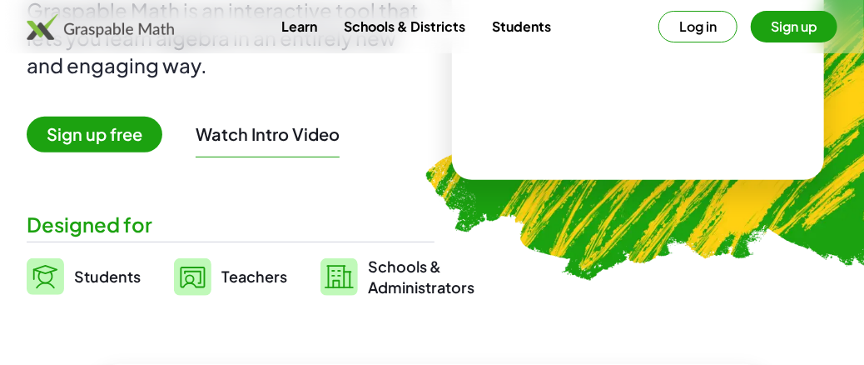
scroll to position [83, 0]
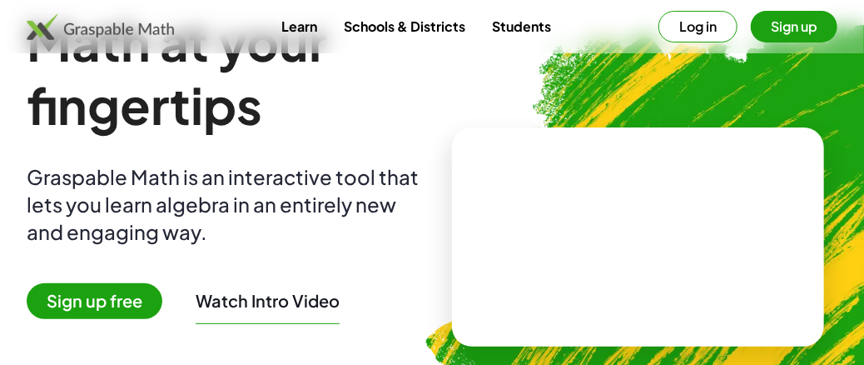
click at [290, 296] on button "Watch Intro Video" at bounding box center [268, 301] width 144 height 22
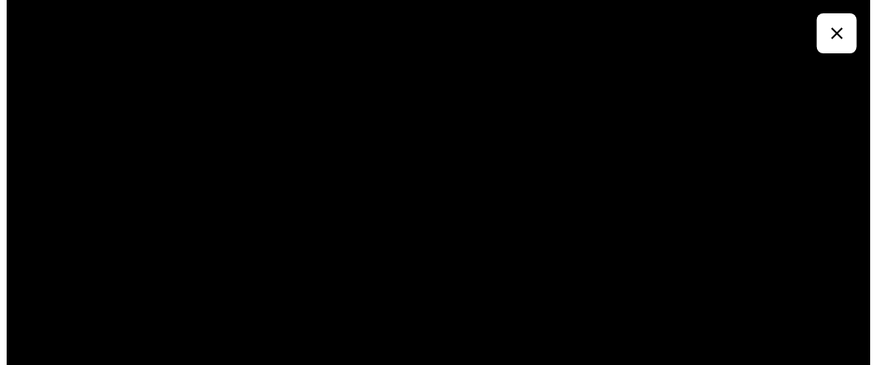
scroll to position [0, 0]
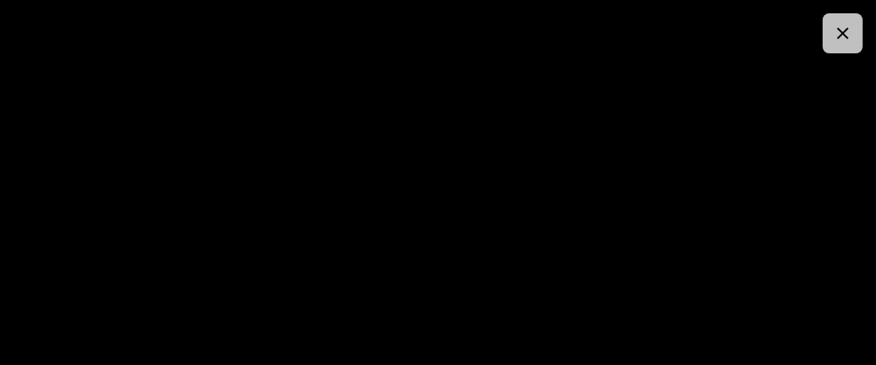
click at [840, 34] on icon "button" at bounding box center [843, 33] width 20 height 20
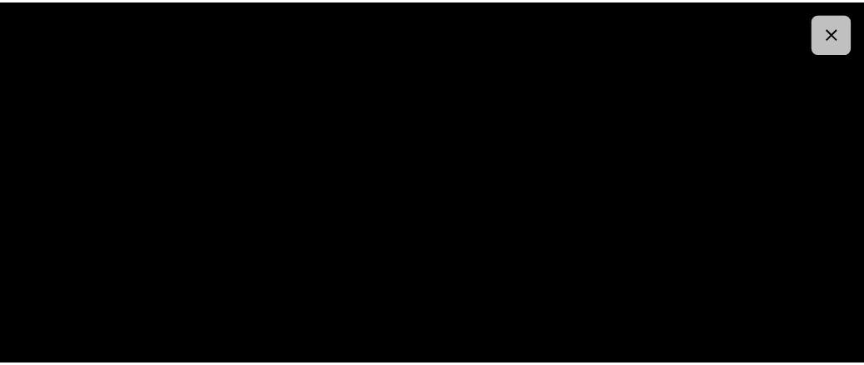
scroll to position [83, 0]
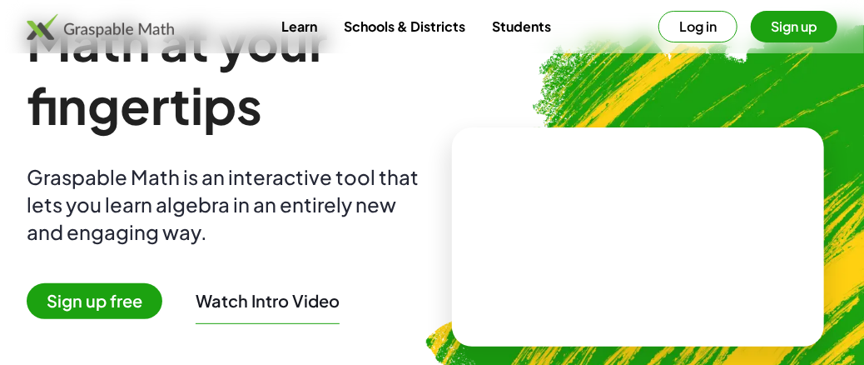
click at [774, 25] on button "Sign up" at bounding box center [794, 27] width 87 height 32
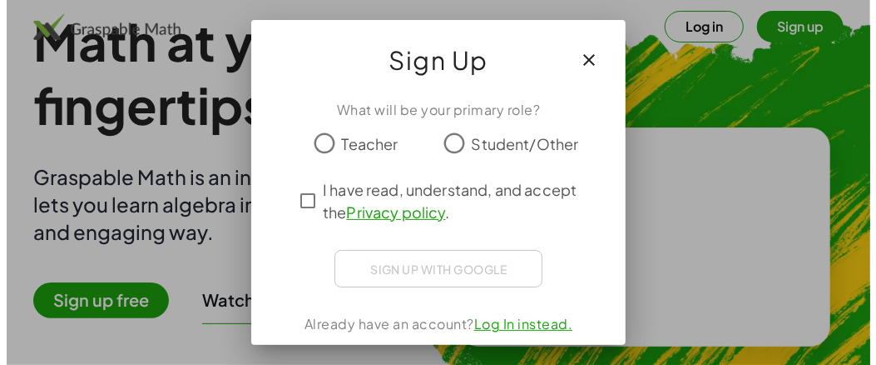
scroll to position [0, 0]
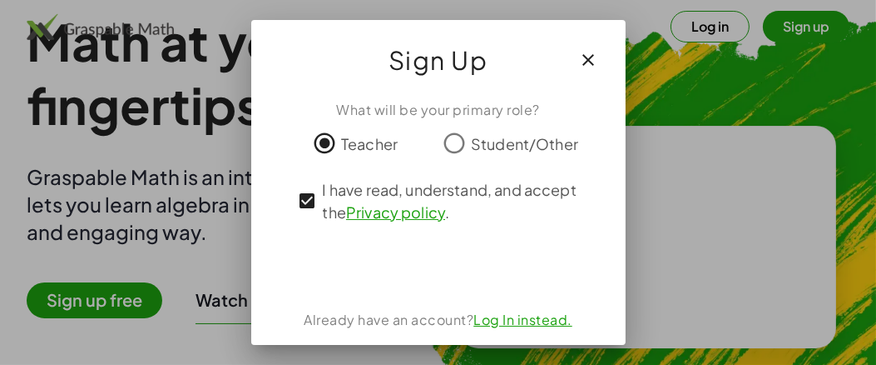
click at [527, 320] on link "Log In instead." at bounding box center [523, 318] width 99 height 17
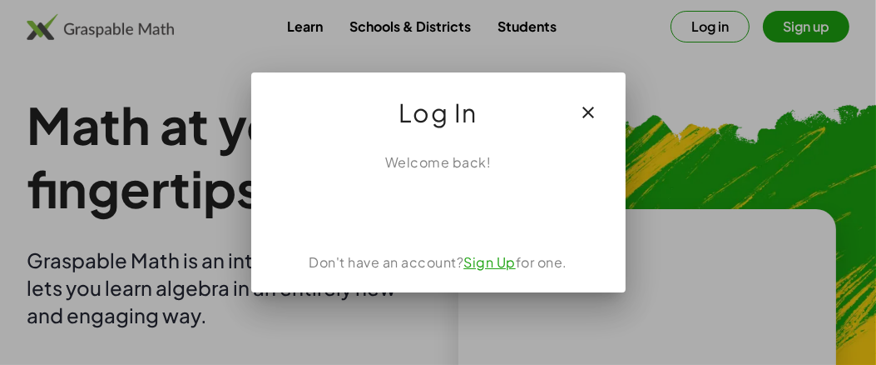
click at [487, 260] on link "Sign Up" at bounding box center [490, 261] width 52 height 17
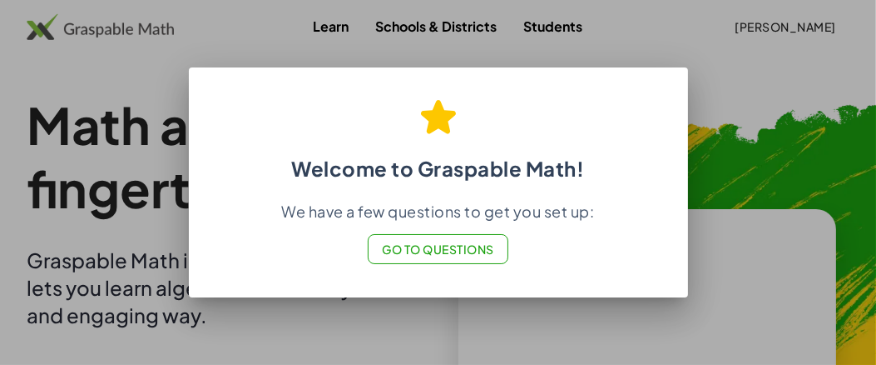
click at [449, 253] on span "Go to Questions" at bounding box center [438, 248] width 112 height 15
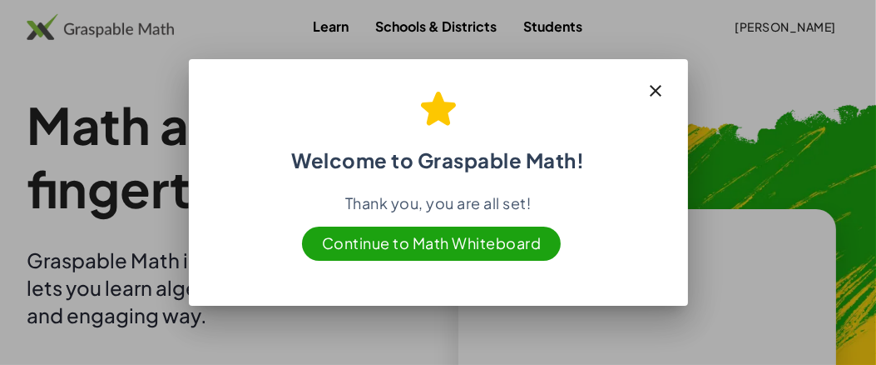
click at [663, 88] on icon "button" at bounding box center [657, 91] width 20 height 20
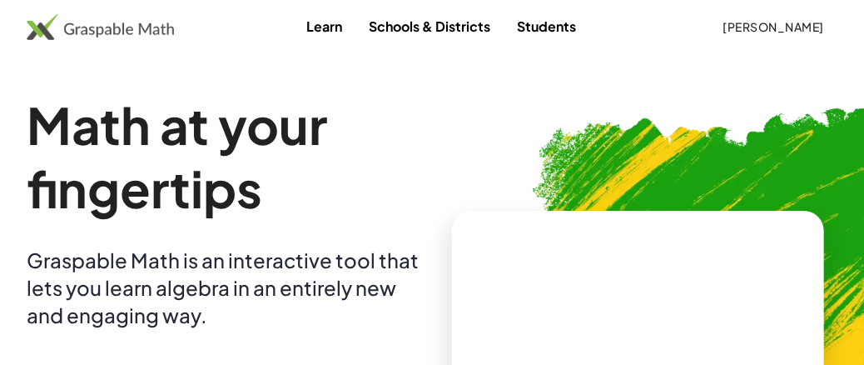
click at [319, 25] on link "Learn" at bounding box center [324, 26] width 62 height 31
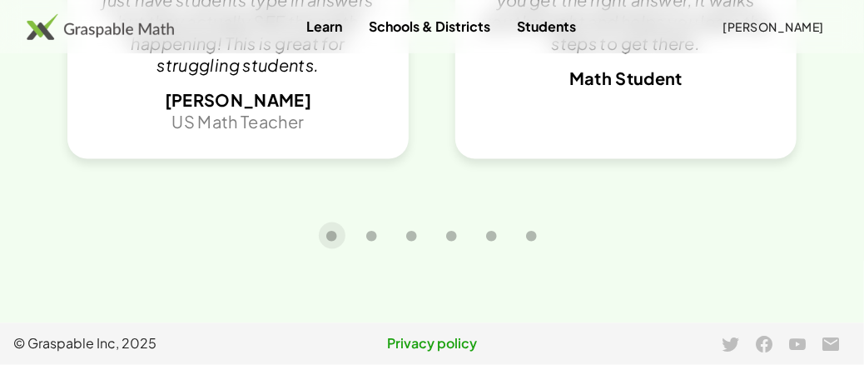
scroll to position [3513, 0]
click at [377, 236] on icon "Carousel slide 2 of 6" at bounding box center [372, 236] width 12 height 12
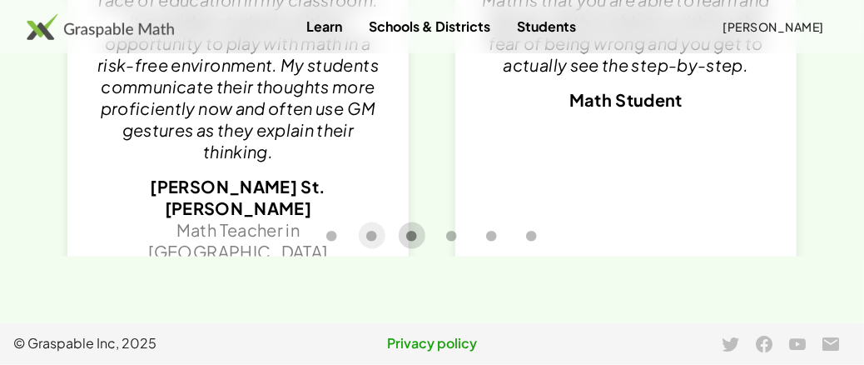
click at [411, 240] on icon "Carousel slide 3 of 6" at bounding box center [412, 236] width 12 height 12
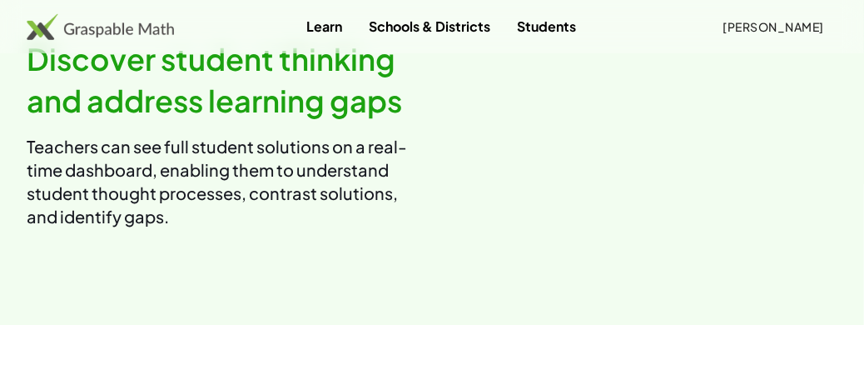
scroll to position [1599, 0]
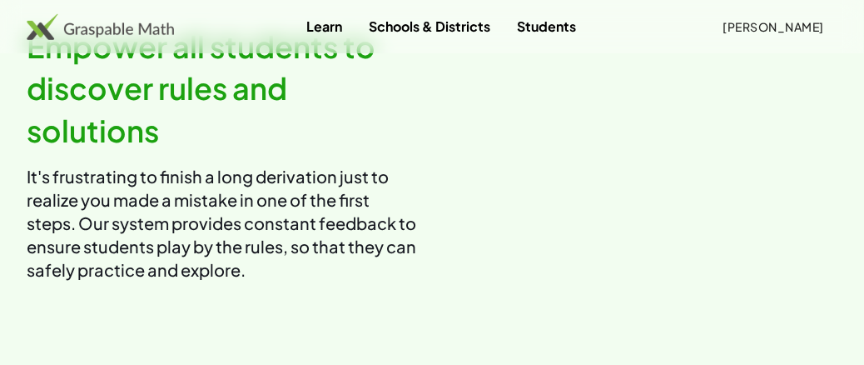
click at [122, 30] on img at bounding box center [100, 26] width 147 height 27
click at [742, 27] on span "[PERSON_NAME]" at bounding box center [773, 26] width 102 height 15
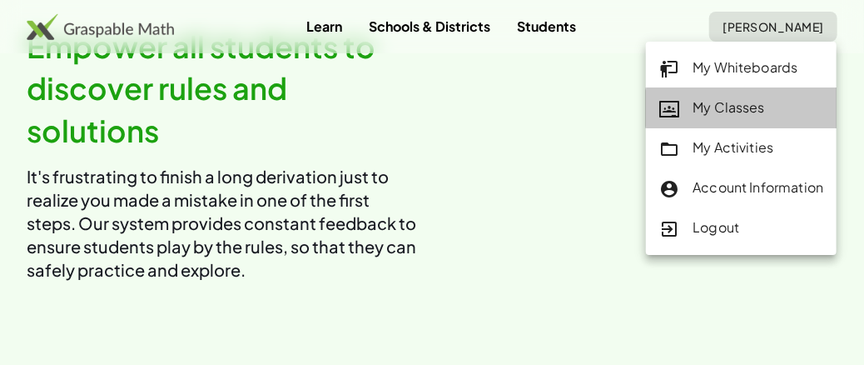
click at [726, 112] on div "My Classes" at bounding box center [741, 108] width 164 height 22
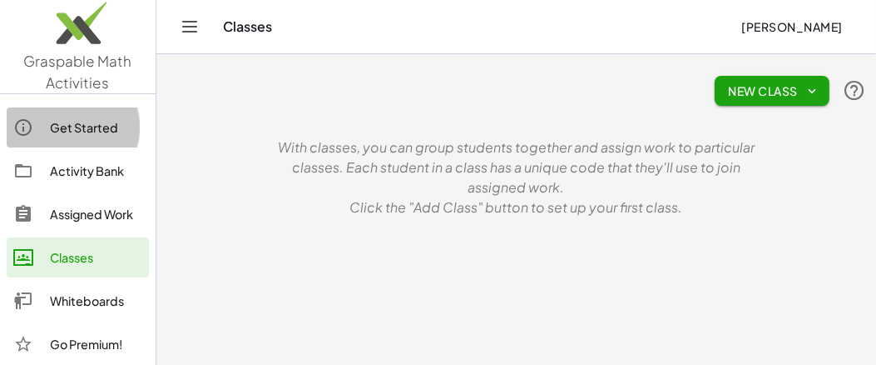
click at [101, 126] on div "Get Started" at bounding box center [96, 127] width 92 height 20
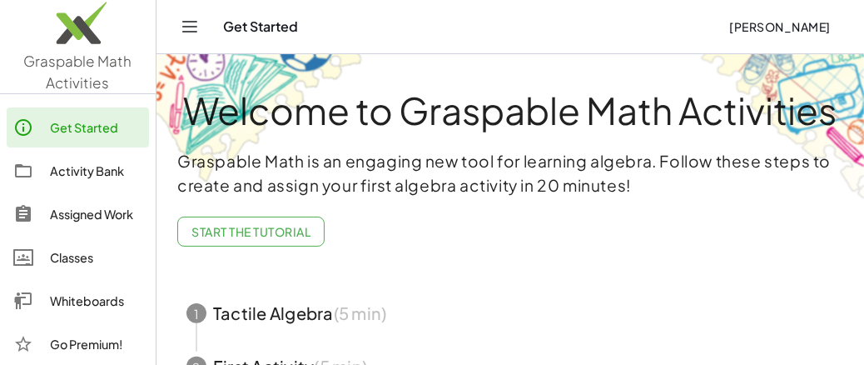
click at [265, 230] on span "Start the Tutorial" at bounding box center [250, 231] width 119 height 15
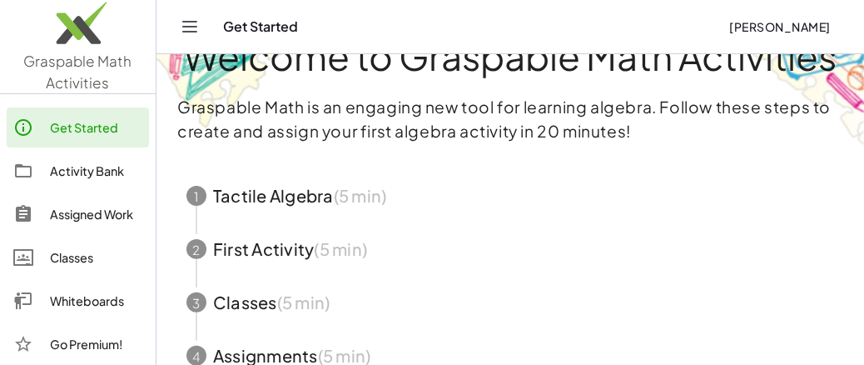
scroll to position [14, 0]
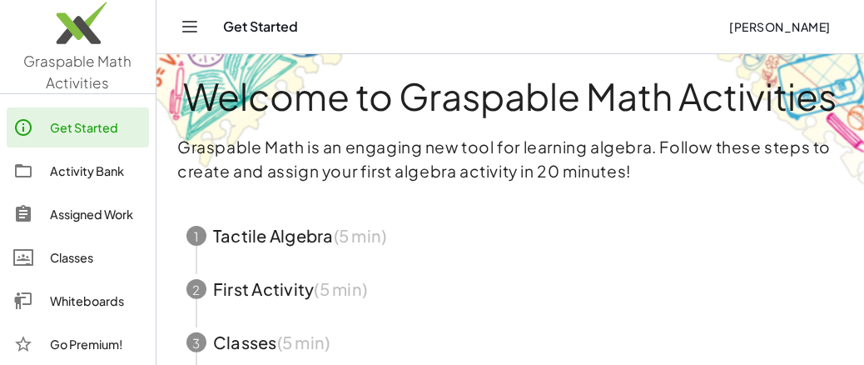
click at [241, 235] on span "button" at bounding box center [509, 235] width 687 height 53
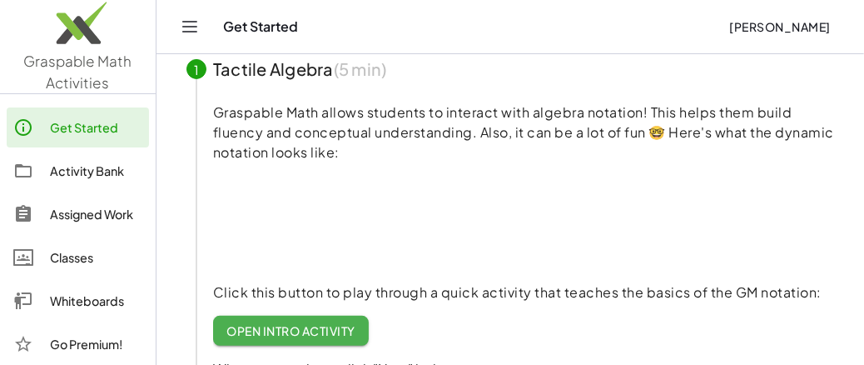
scroll to position [264, 0]
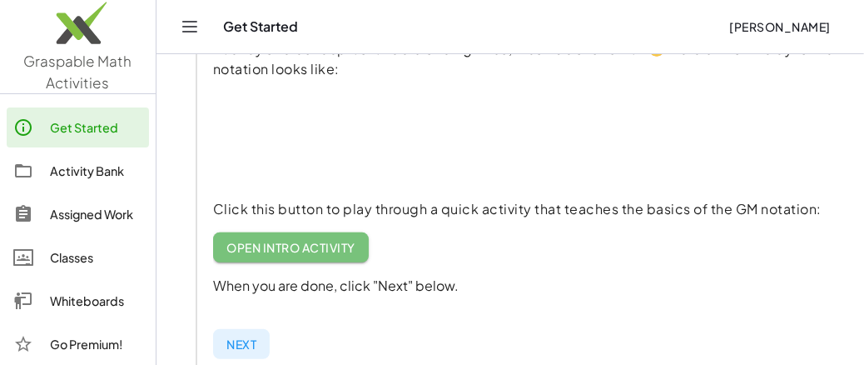
click at [341, 253] on span "Open Intro Activity" at bounding box center [290, 247] width 129 height 15
click at [245, 246] on span "Open Intro Activity" at bounding box center [290, 247] width 129 height 15
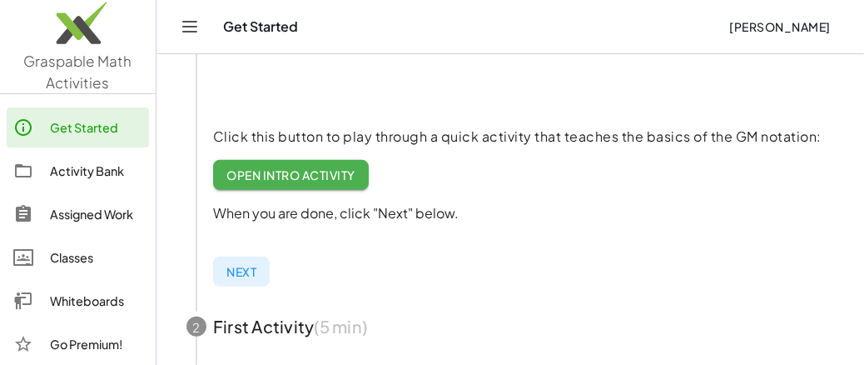
scroll to position [430, 0]
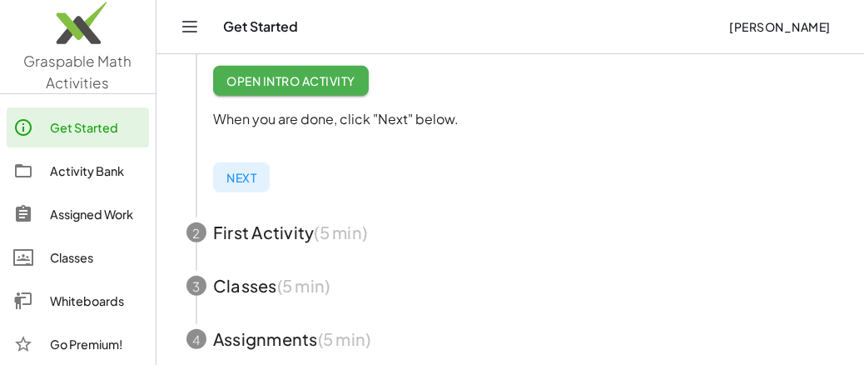
click at [236, 179] on span "Next" at bounding box center [241, 177] width 30 height 15
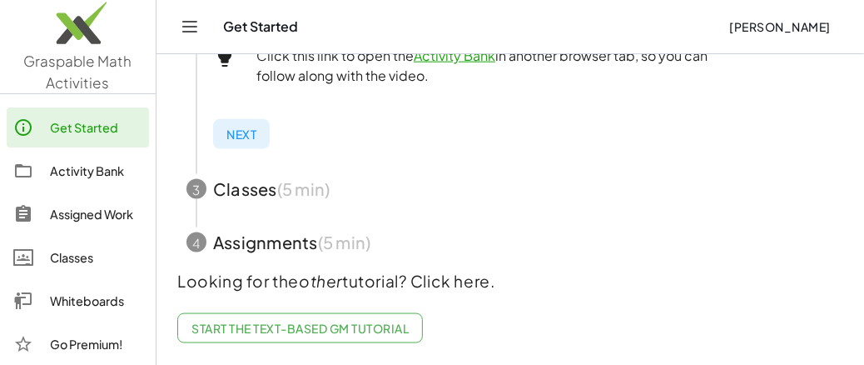
scroll to position [785, 0]
click at [226, 139] on button "Next" at bounding box center [241, 133] width 57 height 30
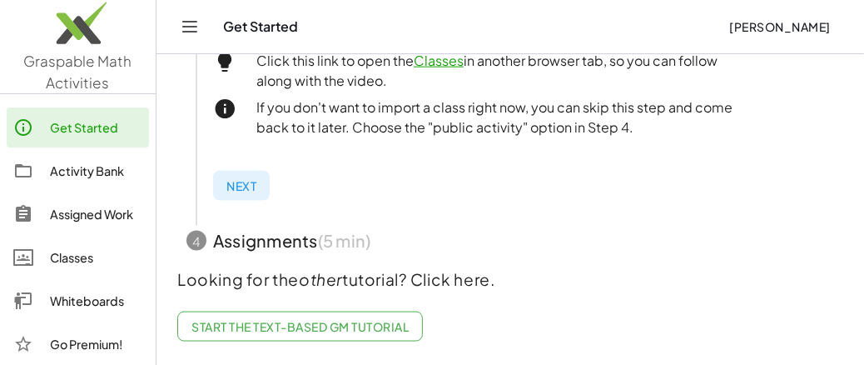
scroll to position [782, 0]
click at [249, 178] on span "Next" at bounding box center [241, 185] width 30 height 15
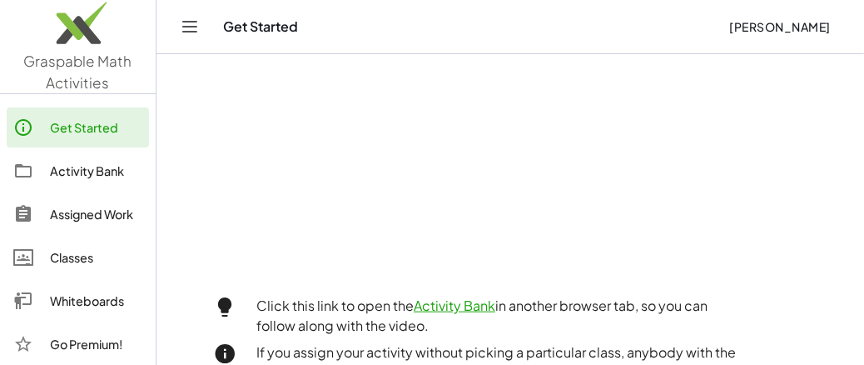
scroll to position [498, 0]
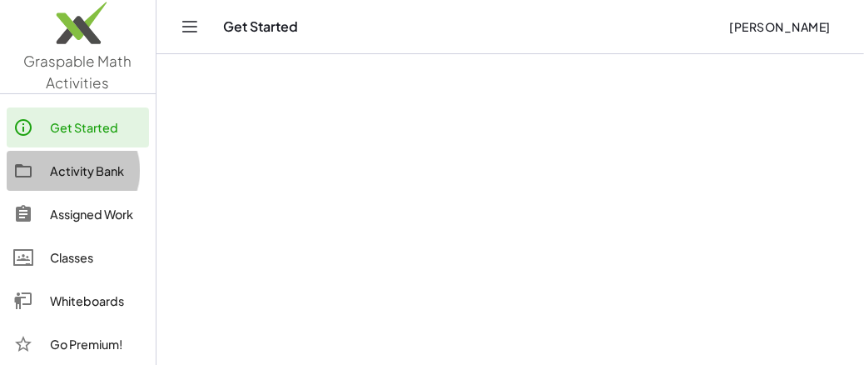
click at [50, 177] on div "Activity Bank" at bounding box center [96, 171] width 92 height 20
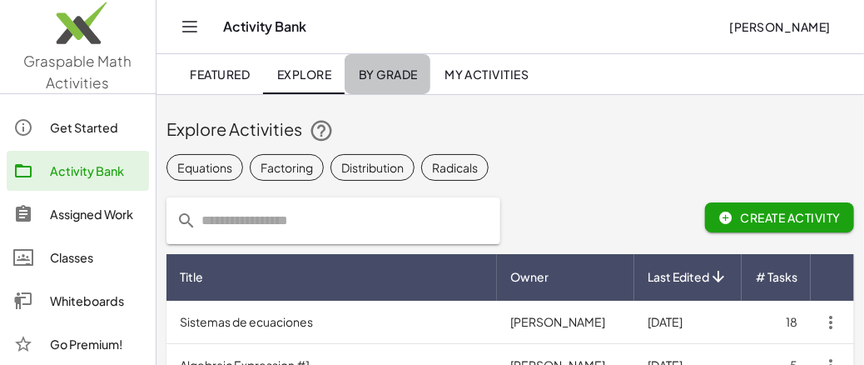
click at [384, 70] on span "By Grade" at bounding box center [387, 74] width 59 height 15
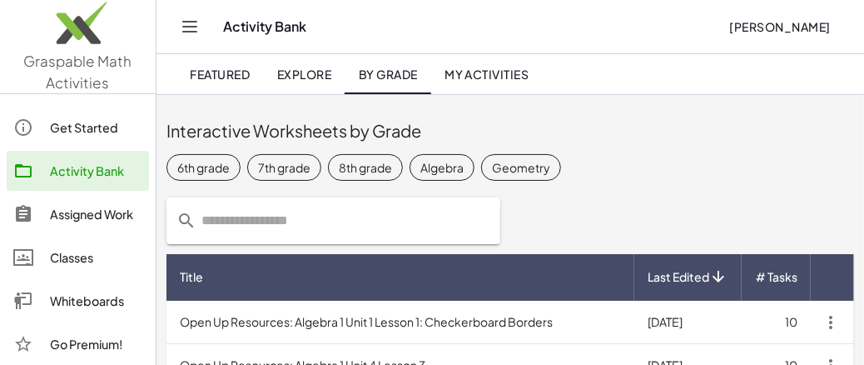
click at [280, 168] on div "7th grade" at bounding box center [284, 166] width 52 height 17
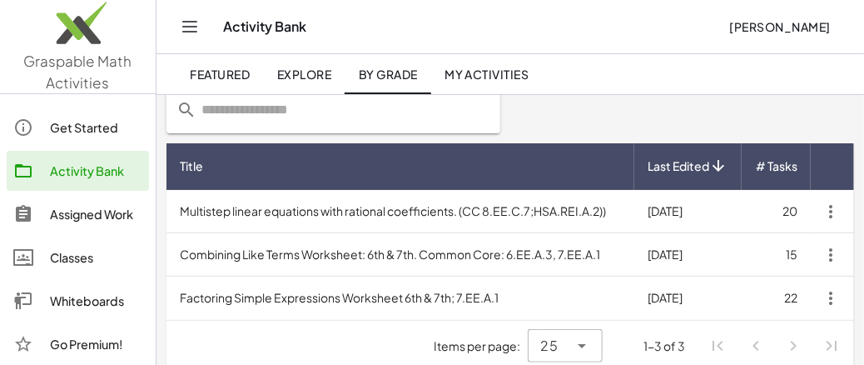
scroll to position [126, 0]
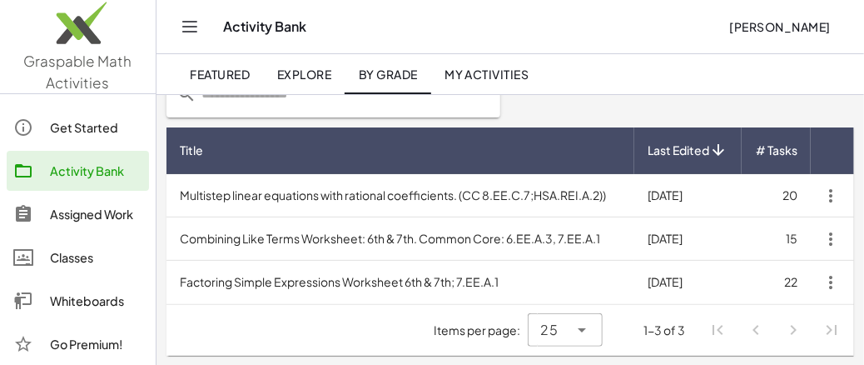
click at [380, 82] on link "By Grade" at bounding box center [388, 74] width 86 height 40
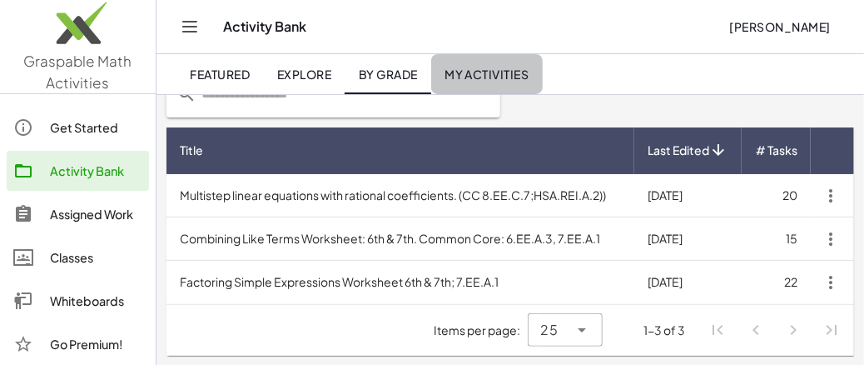
click at [467, 68] on span "My Activities" at bounding box center [486, 74] width 85 height 15
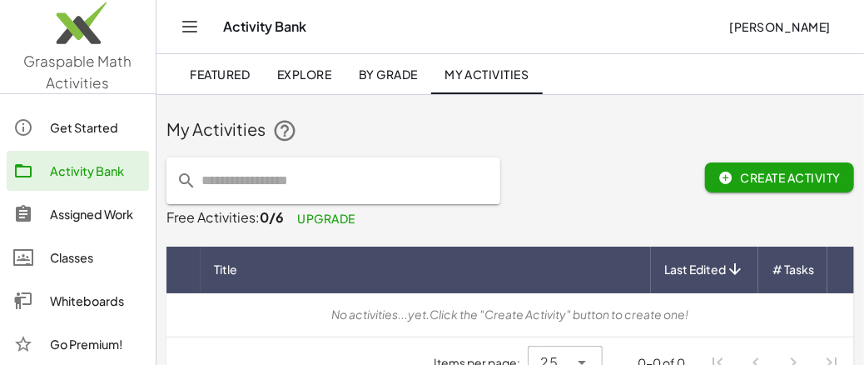
click at [399, 73] on span "By Grade" at bounding box center [387, 74] width 59 height 15
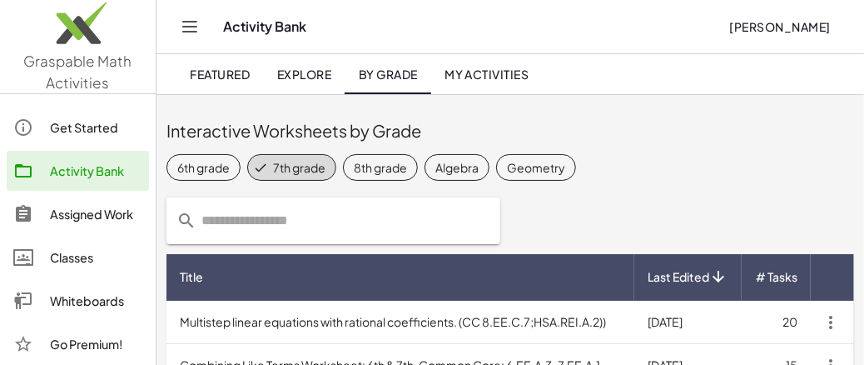
click at [221, 162] on div "6th grade" at bounding box center [203, 166] width 52 height 17
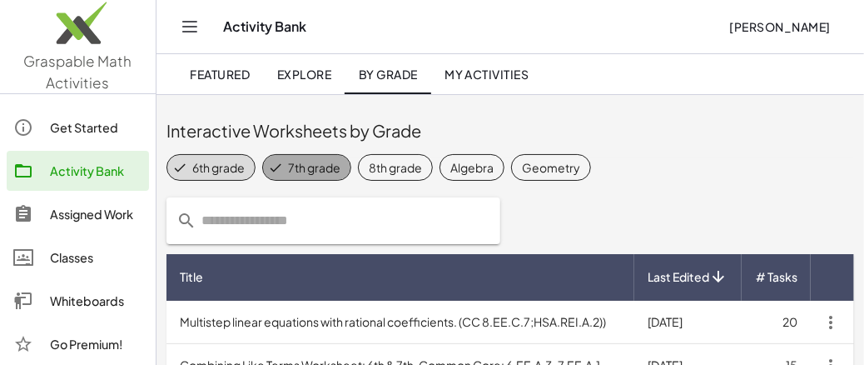
click at [273, 168] on icon at bounding box center [275, 167] width 15 height 15
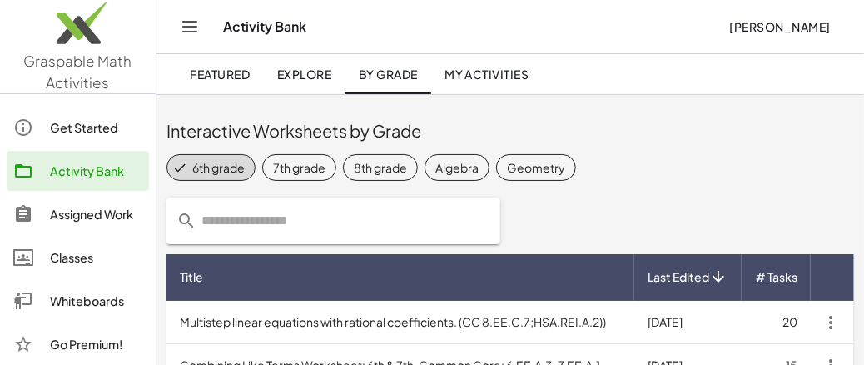
click at [303, 74] on span "Explore" at bounding box center [303, 74] width 55 height 15
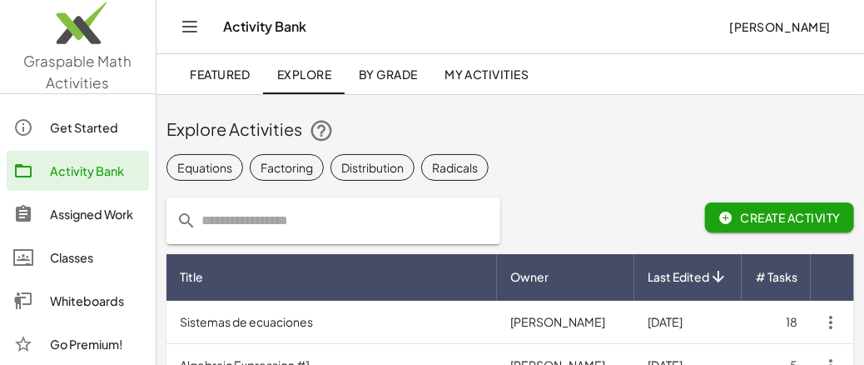
click at [225, 82] on link "Featured" at bounding box center [219, 74] width 87 height 40
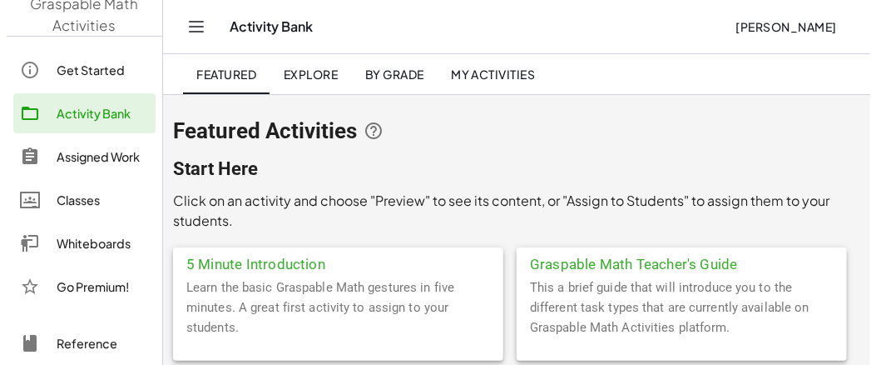
scroll to position [64, 0]
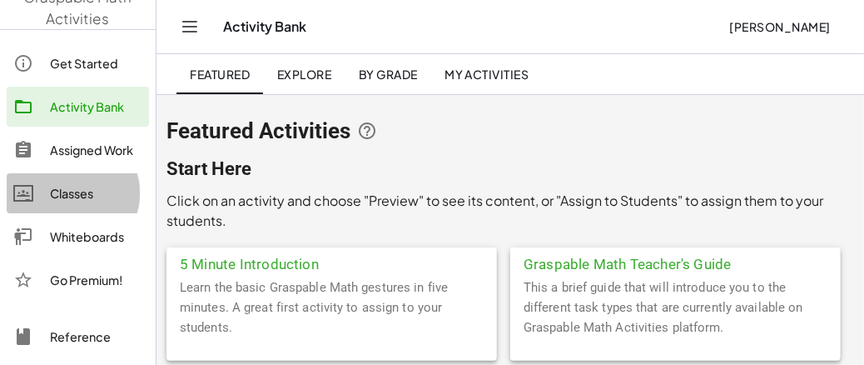
click at [77, 189] on div "Classes" at bounding box center [96, 193] width 92 height 20
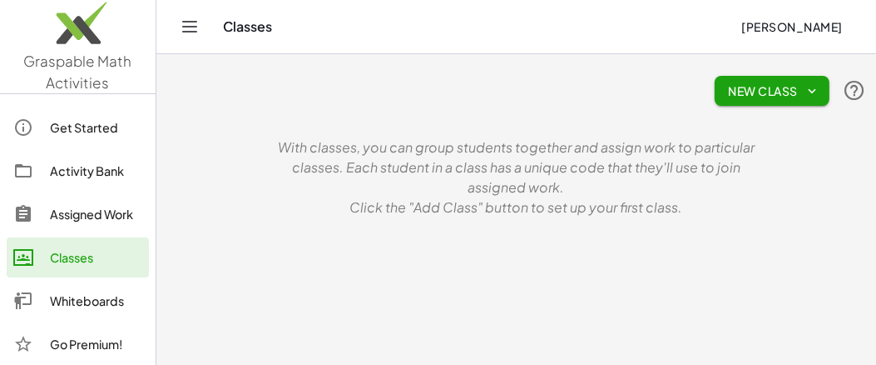
click at [759, 92] on span "New Class" at bounding box center [772, 90] width 88 height 15
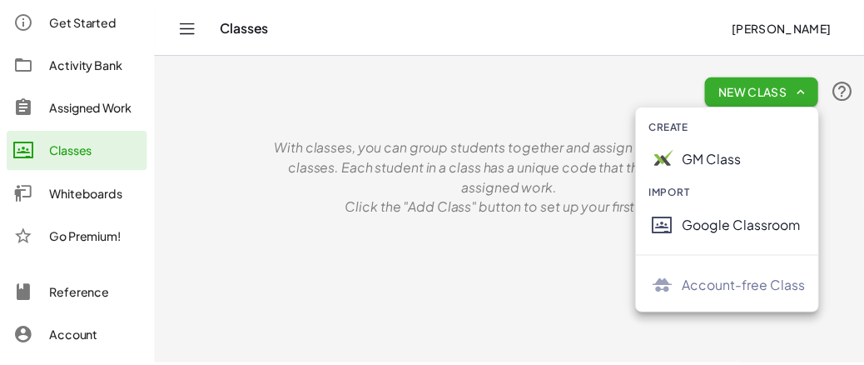
scroll to position [137, 0]
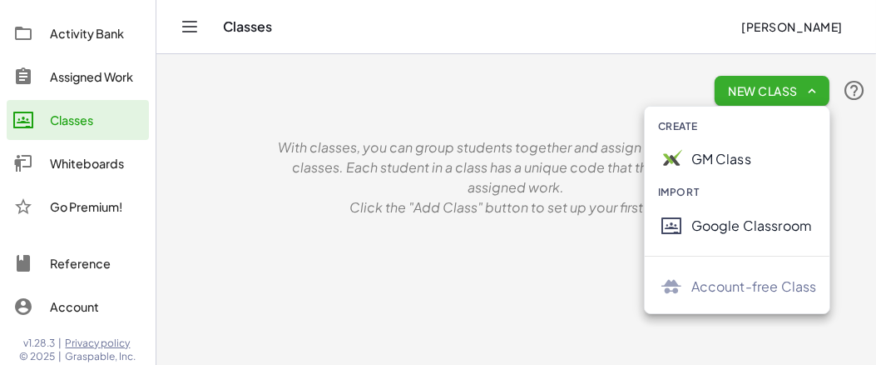
click at [92, 216] on div "Go Premium!" at bounding box center [78, 206] width 142 height 40
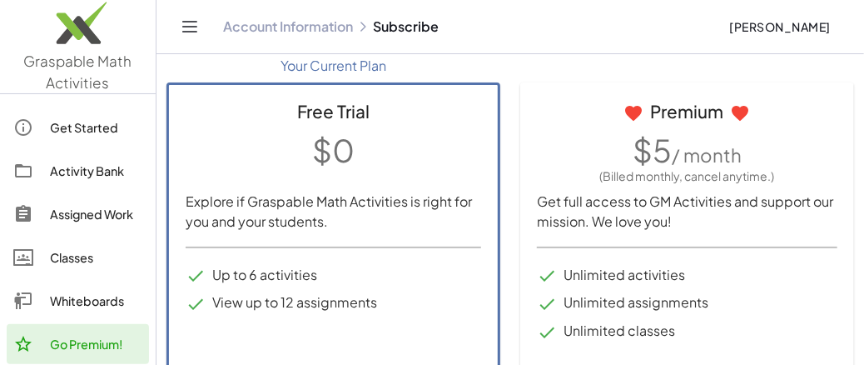
scroll to position [83, 0]
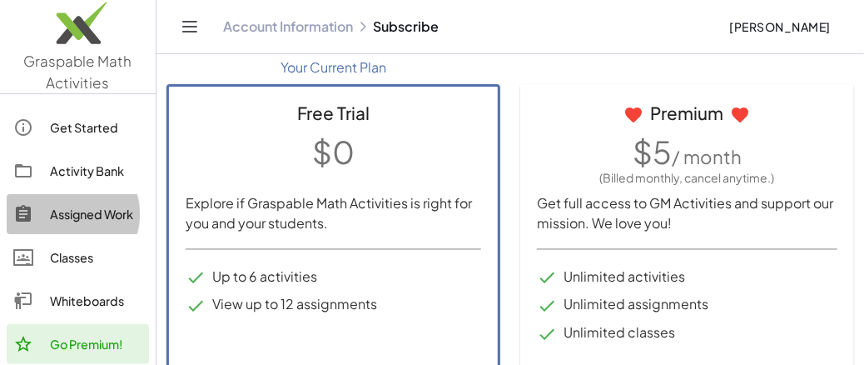
click at [111, 217] on div "Assigned Work" at bounding box center [96, 214] width 92 height 20
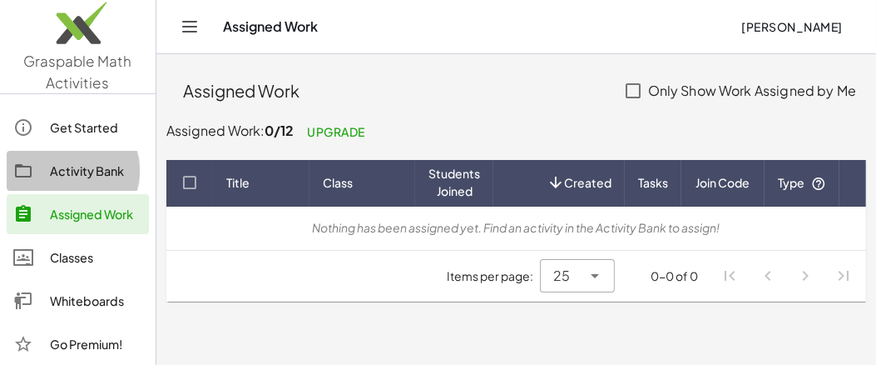
click at [106, 173] on div "Activity Bank" at bounding box center [96, 171] width 92 height 20
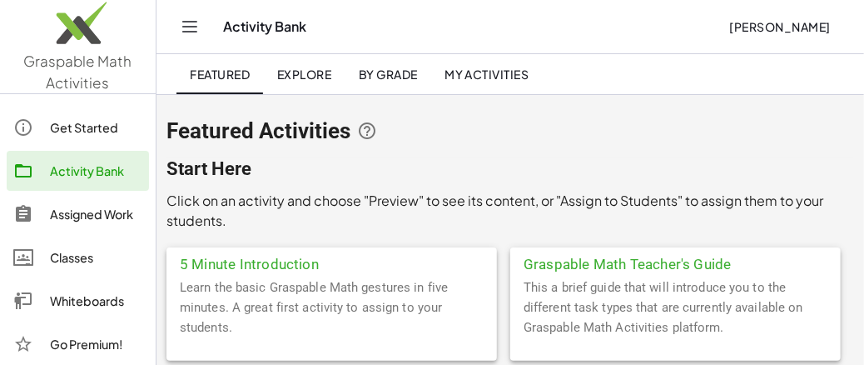
click at [769, 26] on span "[PERSON_NAME]" at bounding box center [780, 26] width 102 height 15
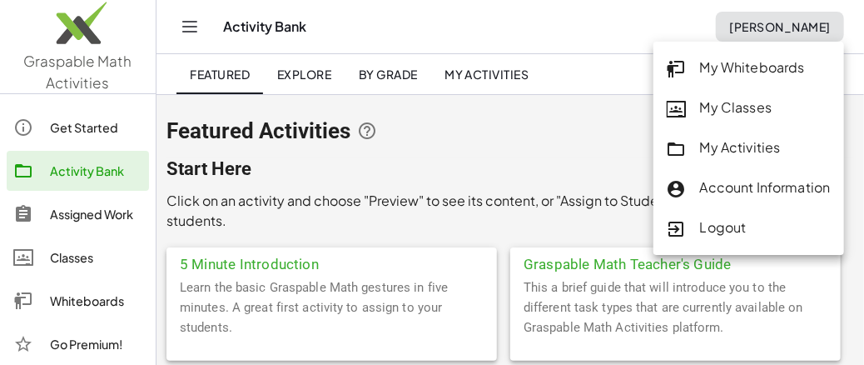
click at [281, 72] on span "Explore" at bounding box center [303, 74] width 55 height 15
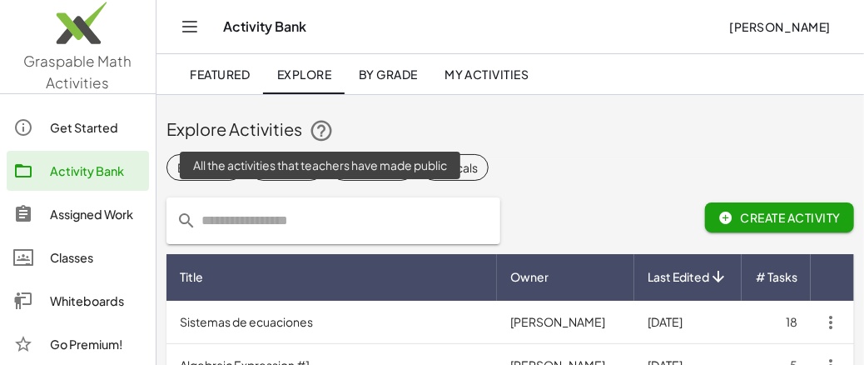
click at [321, 126] on icon at bounding box center [321, 130] width 25 height 25
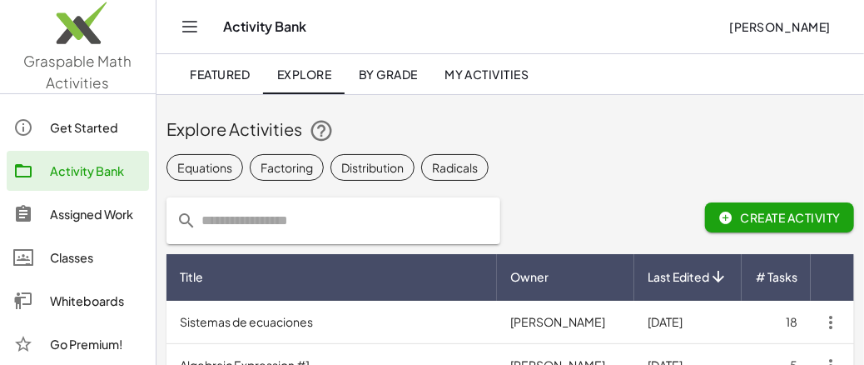
click at [394, 120] on div "Explore Activities" at bounding box center [509, 130] width 687 height 27
click at [84, 250] on div "Classes" at bounding box center [96, 257] width 92 height 20
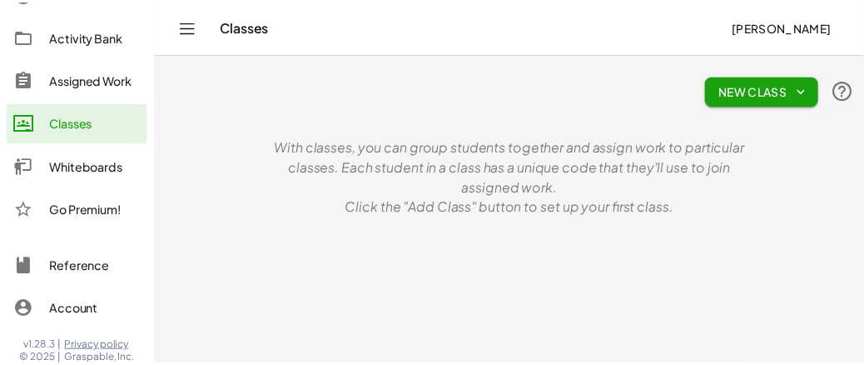
scroll to position [137, 0]
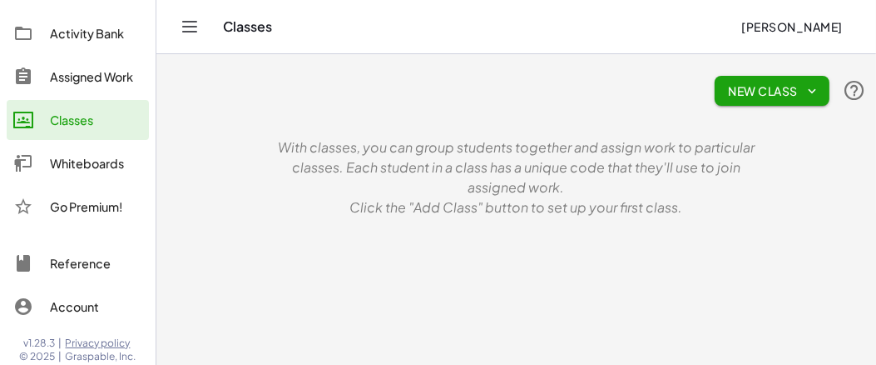
click at [93, 269] on div "Reference" at bounding box center [96, 263] width 92 height 20
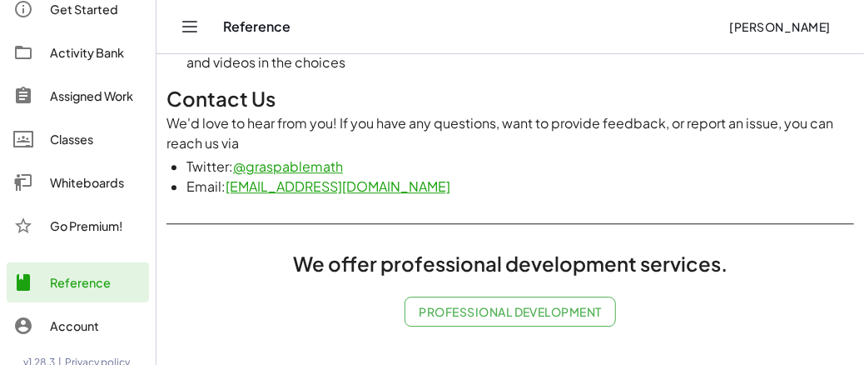
scroll to position [137, 0]
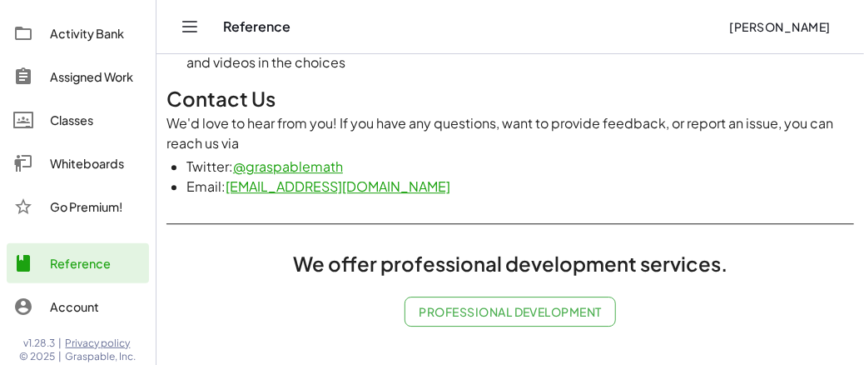
click at [89, 257] on div "Reference" at bounding box center [96, 263] width 92 height 20
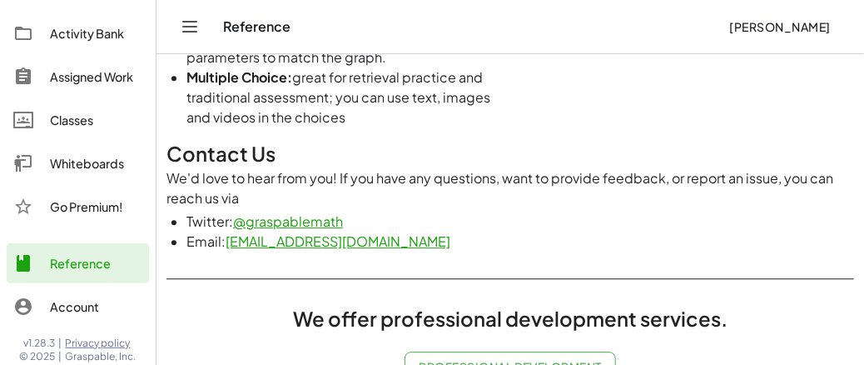
scroll to position [1891, 0]
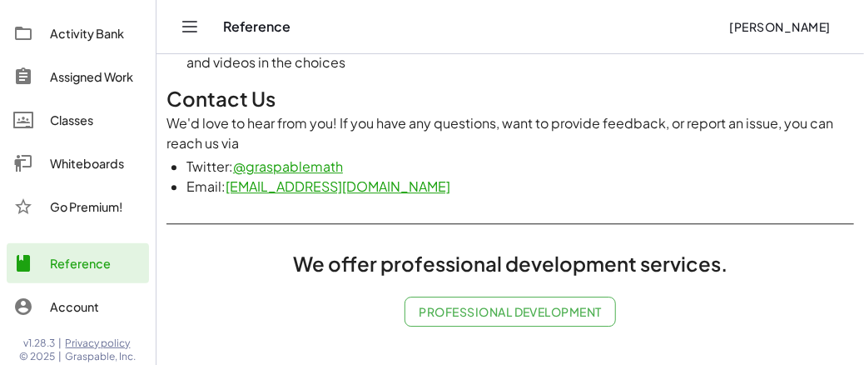
click at [494, 311] on span "Professional Development" at bounding box center [510, 311] width 183 height 15
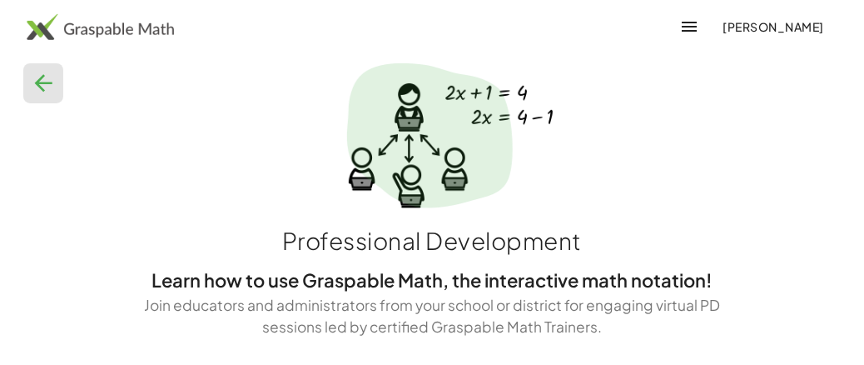
click at [115, 27] on img at bounding box center [100, 26] width 147 height 27
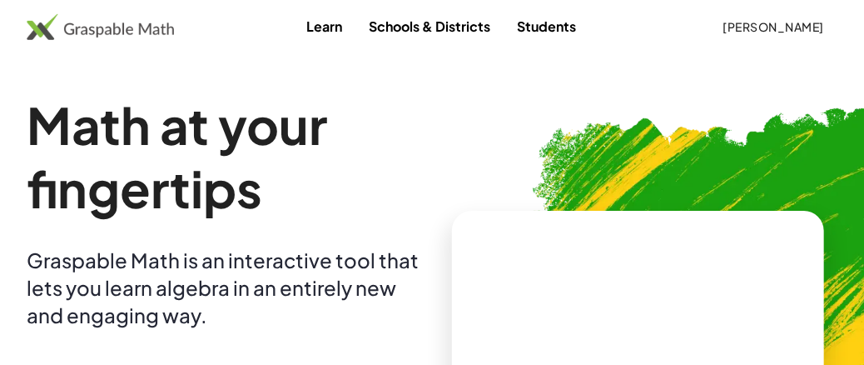
click at [405, 21] on link "Schools & Districts" at bounding box center [429, 26] width 148 height 31
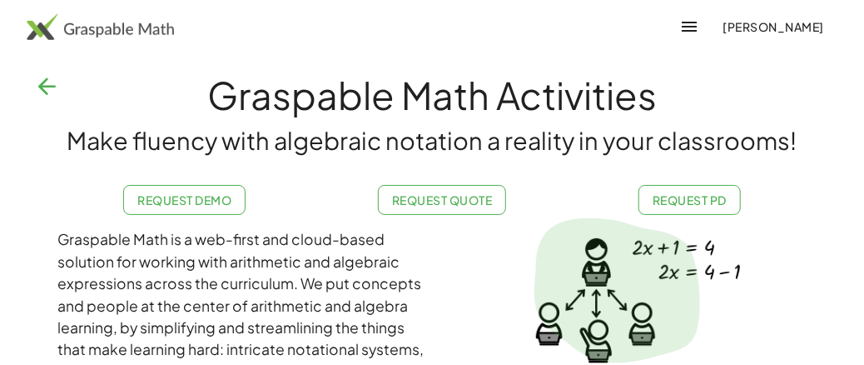
click at [42, 27] on img at bounding box center [100, 26] width 147 height 27
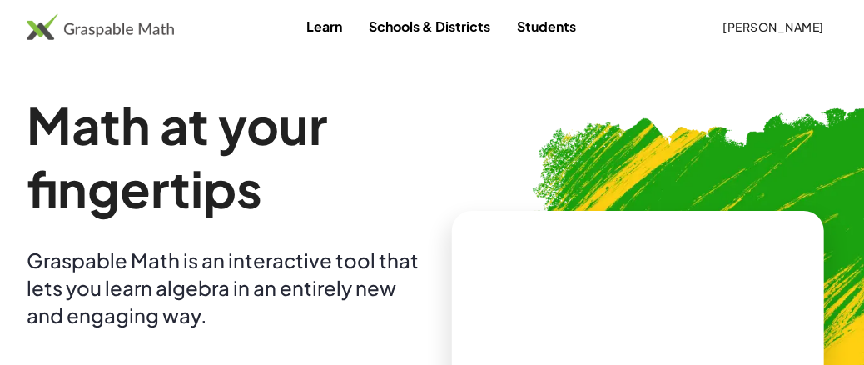
click at [533, 26] on link "Students" at bounding box center [547, 26] width 86 height 31
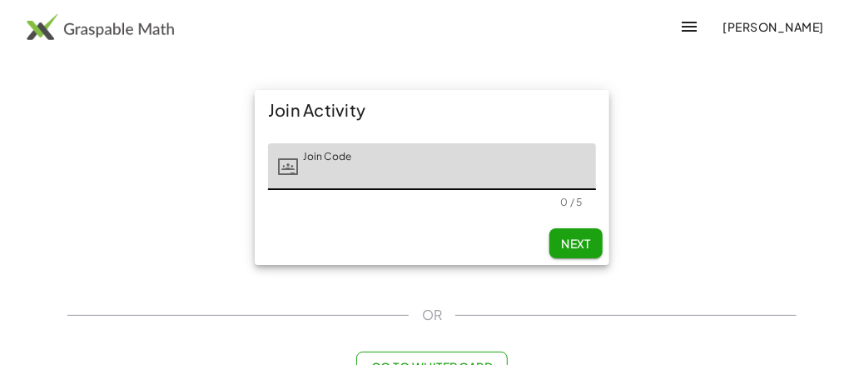
click at [46, 27] on img at bounding box center [100, 26] width 147 height 27
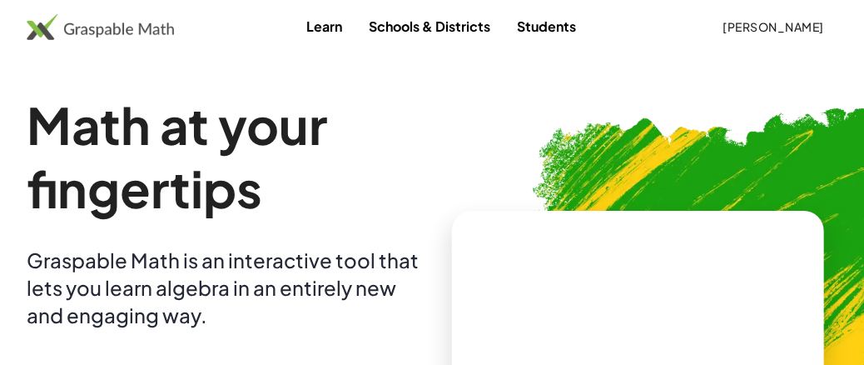
click at [308, 28] on link "Learn" at bounding box center [324, 26] width 62 height 31
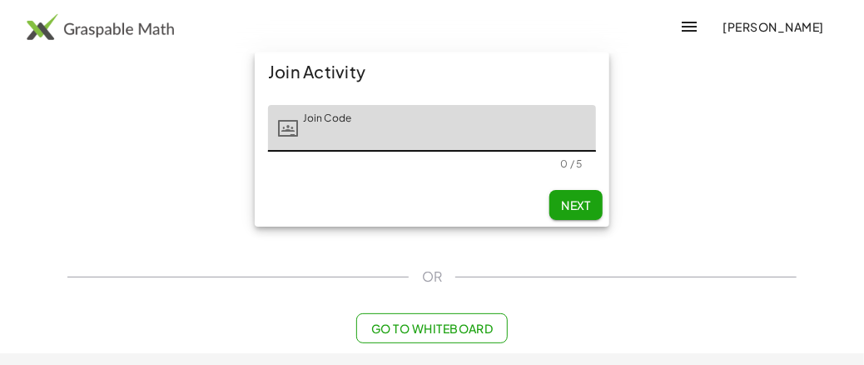
scroll to position [66, 0]
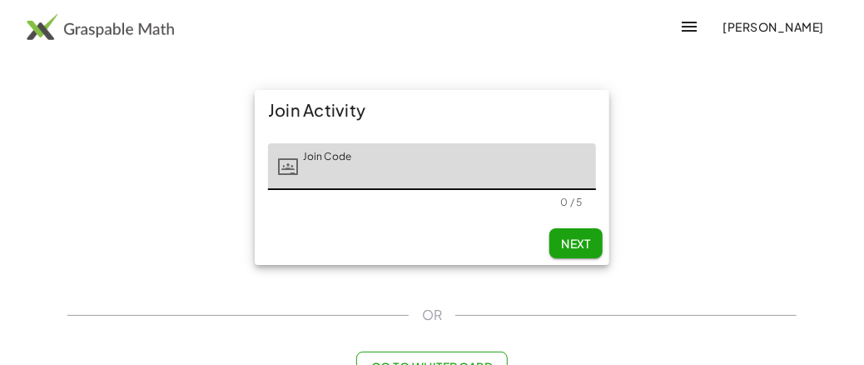
click at [591, 249] on span "Next" at bounding box center [576, 243] width 30 height 15
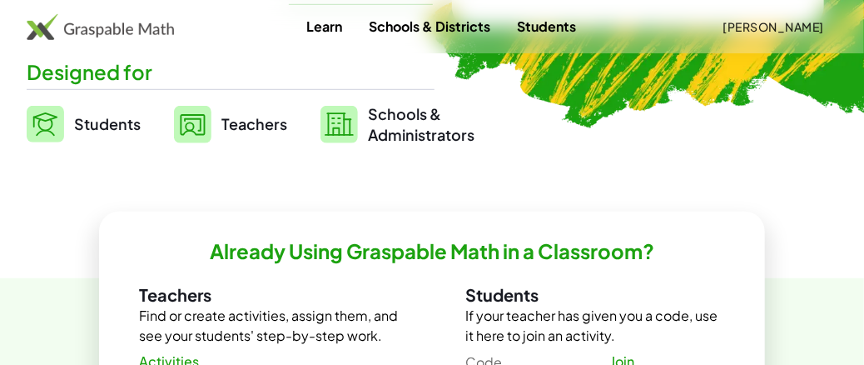
scroll to position [499, 0]
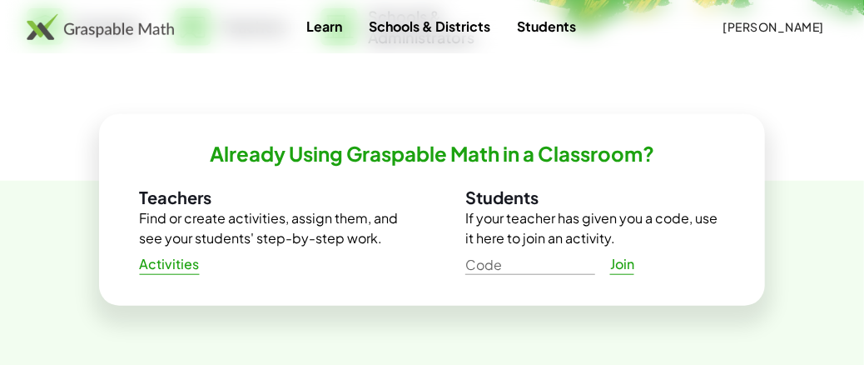
click at [179, 263] on span "Activities" at bounding box center [169, 263] width 61 height 17
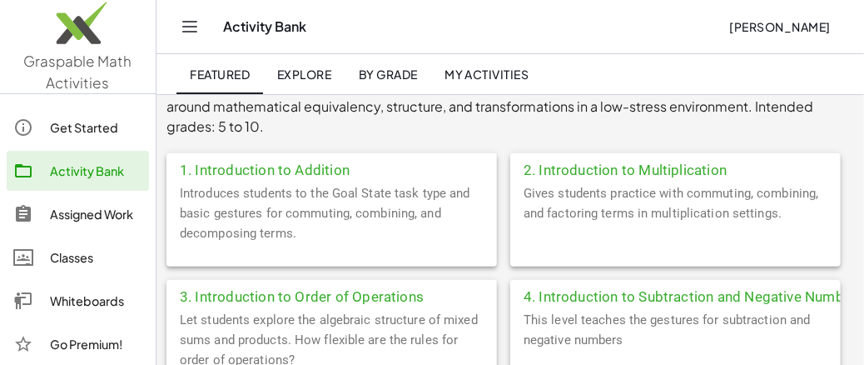
scroll to position [416, 0]
click at [246, 166] on div "1. Introduction to Addition" at bounding box center [331, 169] width 330 height 30
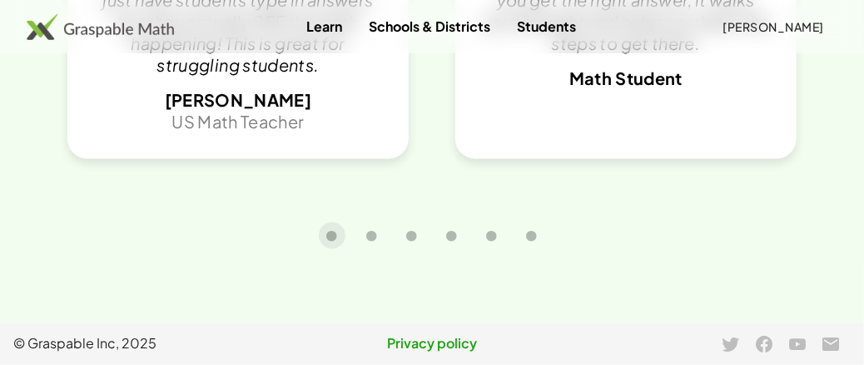
scroll to position [3513, 0]
click at [826, 341] on icon at bounding box center [831, 345] width 20 height 20
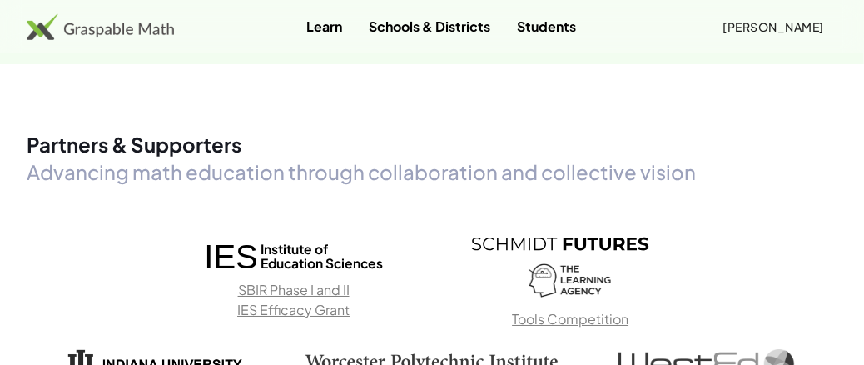
scroll to position [2098, 0]
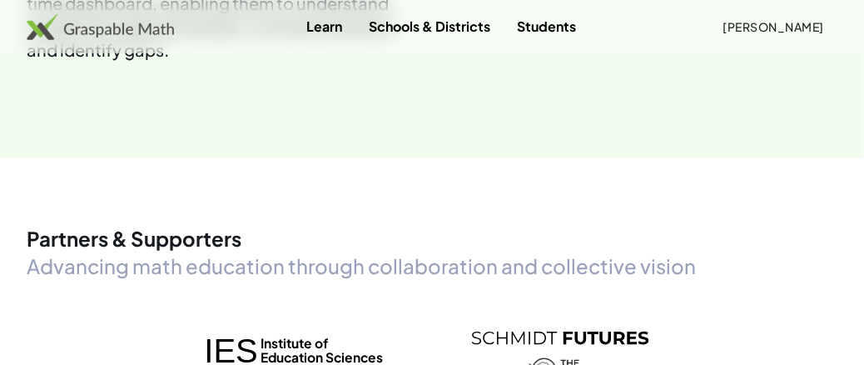
click at [777, 29] on span "[PERSON_NAME]" at bounding box center [773, 26] width 102 height 15
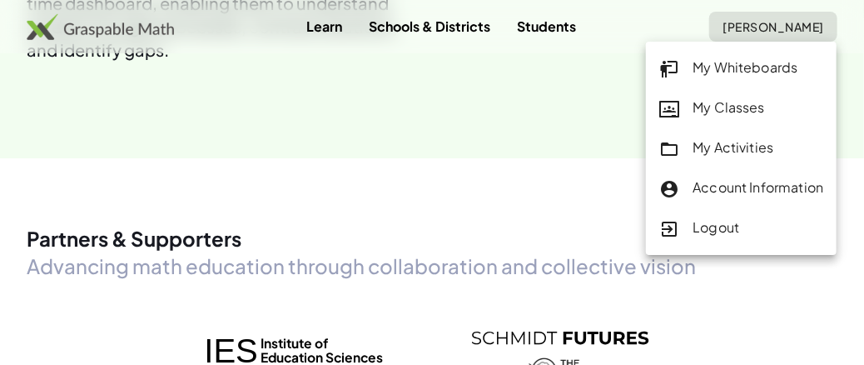
click at [742, 190] on div "Account Information" at bounding box center [741, 188] width 164 height 22
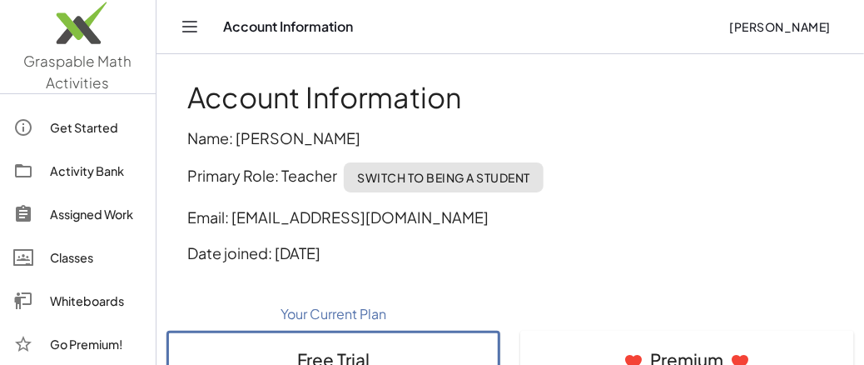
click at [196, 24] on icon "Toggle navigation" at bounding box center [190, 27] width 20 height 20
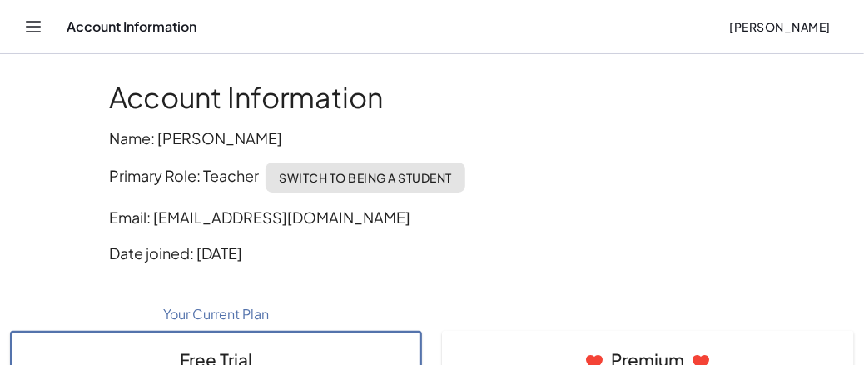
click at [35, 20] on icon "Toggle navigation" at bounding box center [33, 27] width 20 height 20
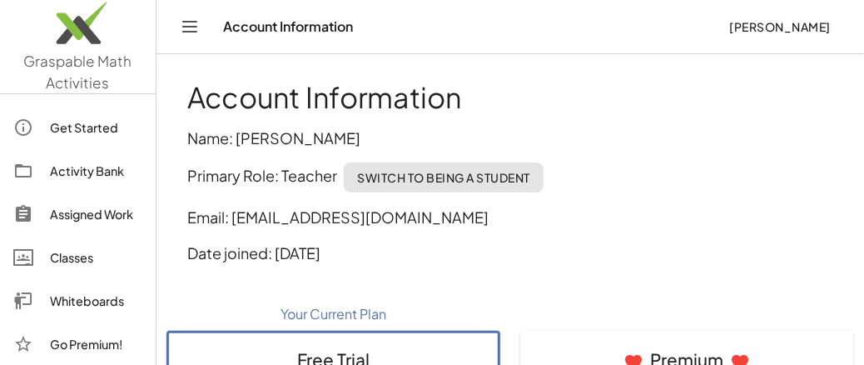
scroll to position [83, 0]
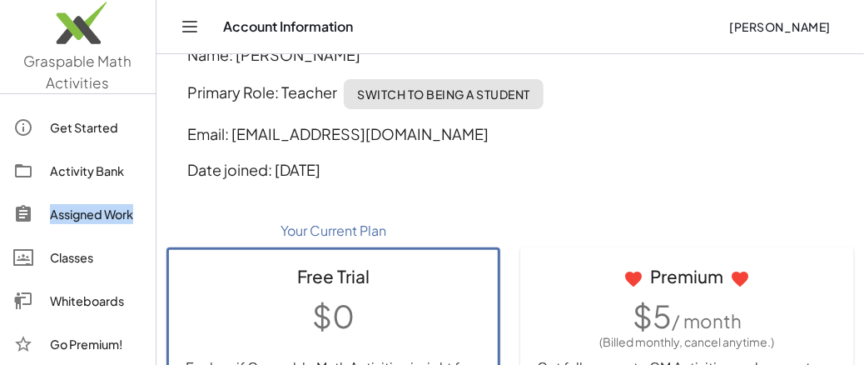
drag, startPoint x: 142, startPoint y: 166, endPoint x: 145, endPoint y: 228, distance: 61.6
click at [145, 226] on aside "Graspable Math Activities Get Started Activity Bank Assigned Work Classes White…" at bounding box center [78, 182] width 156 height 365
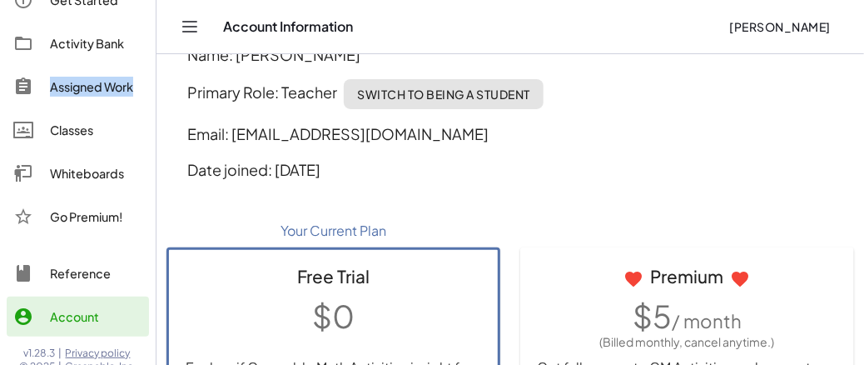
scroll to position [137, 0]
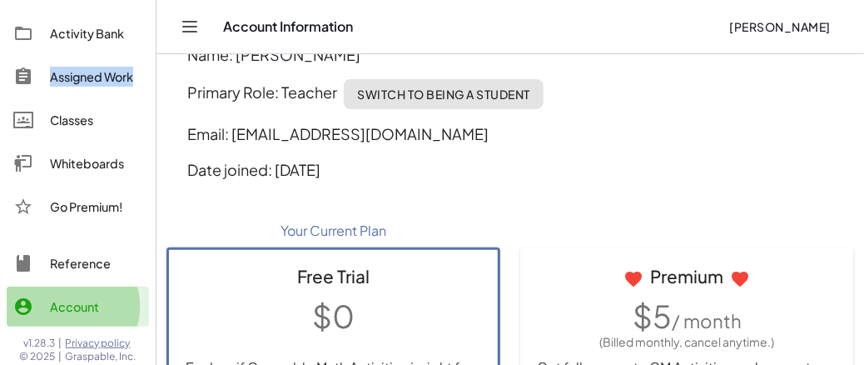
click at [77, 307] on div "Account" at bounding box center [96, 306] width 92 height 20
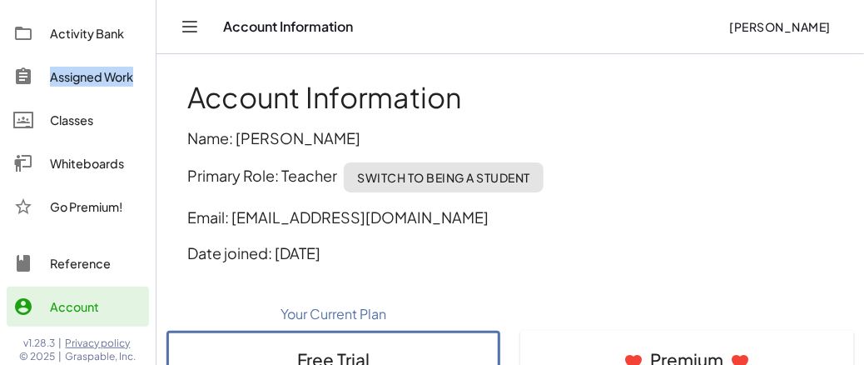
scroll to position [0, 0]
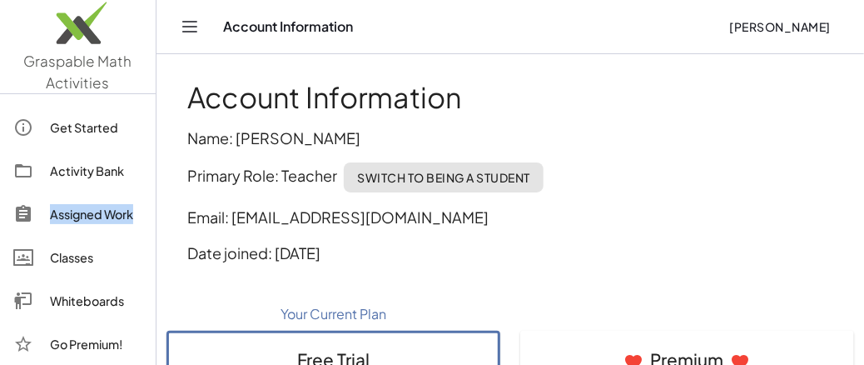
click at [83, 25] on img at bounding box center [78, 27] width 156 height 71
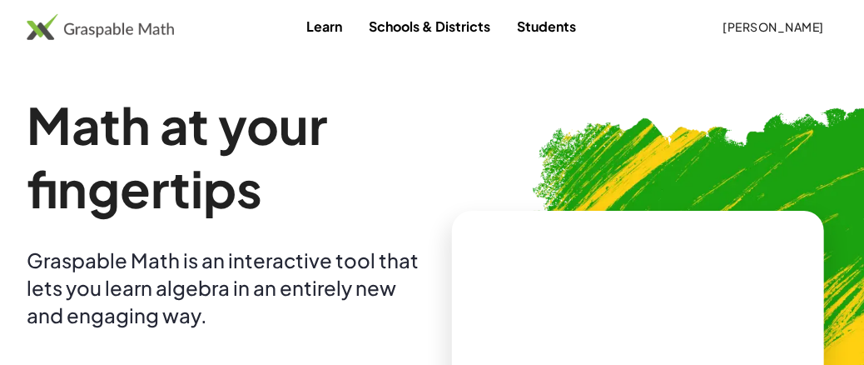
click at [313, 31] on link "Learn" at bounding box center [324, 26] width 62 height 31
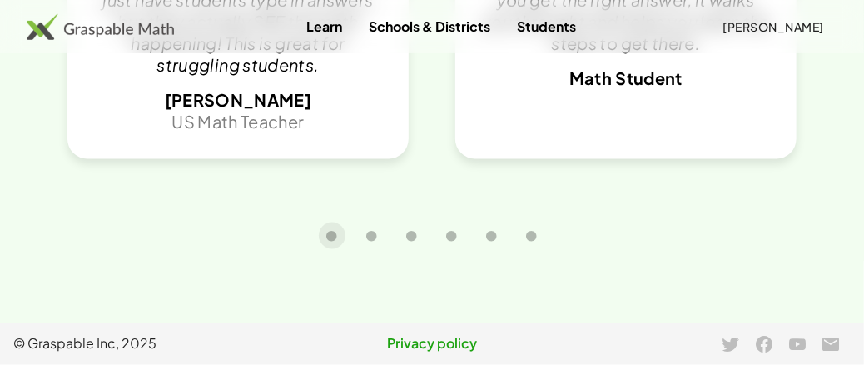
scroll to position [3513, 0]
click at [763, 343] on icon at bounding box center [764, 345] width 20 height 20
click at [377, 236] on icon "Carousel slide 2 of 6" at bounding box center [372, 236] width 12 height 12
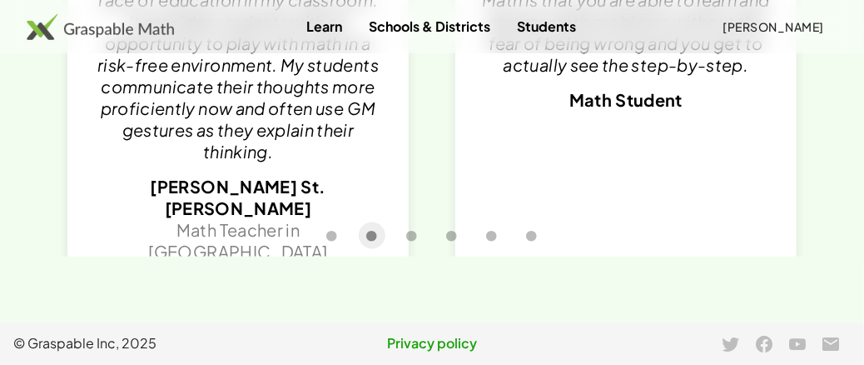
scroll to position [3346, 0]
click at [448, 22] on link "Schools & Districts" at bounding box center [429, 26] width 148 height 31
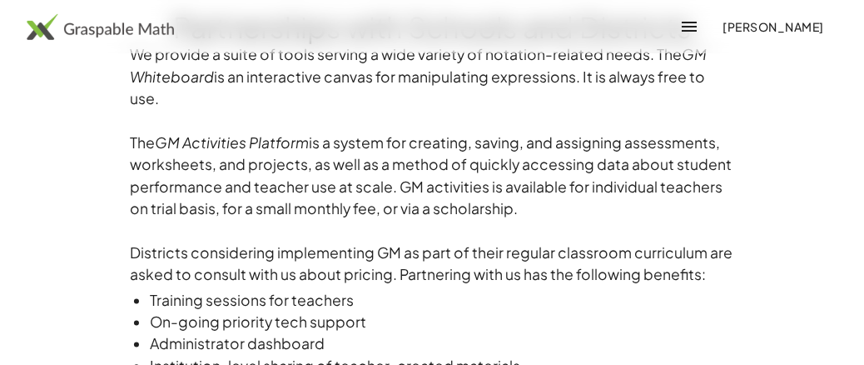
scroll to position [1301, 0]
